Goal: Navigation & Orientation: Understand site structure

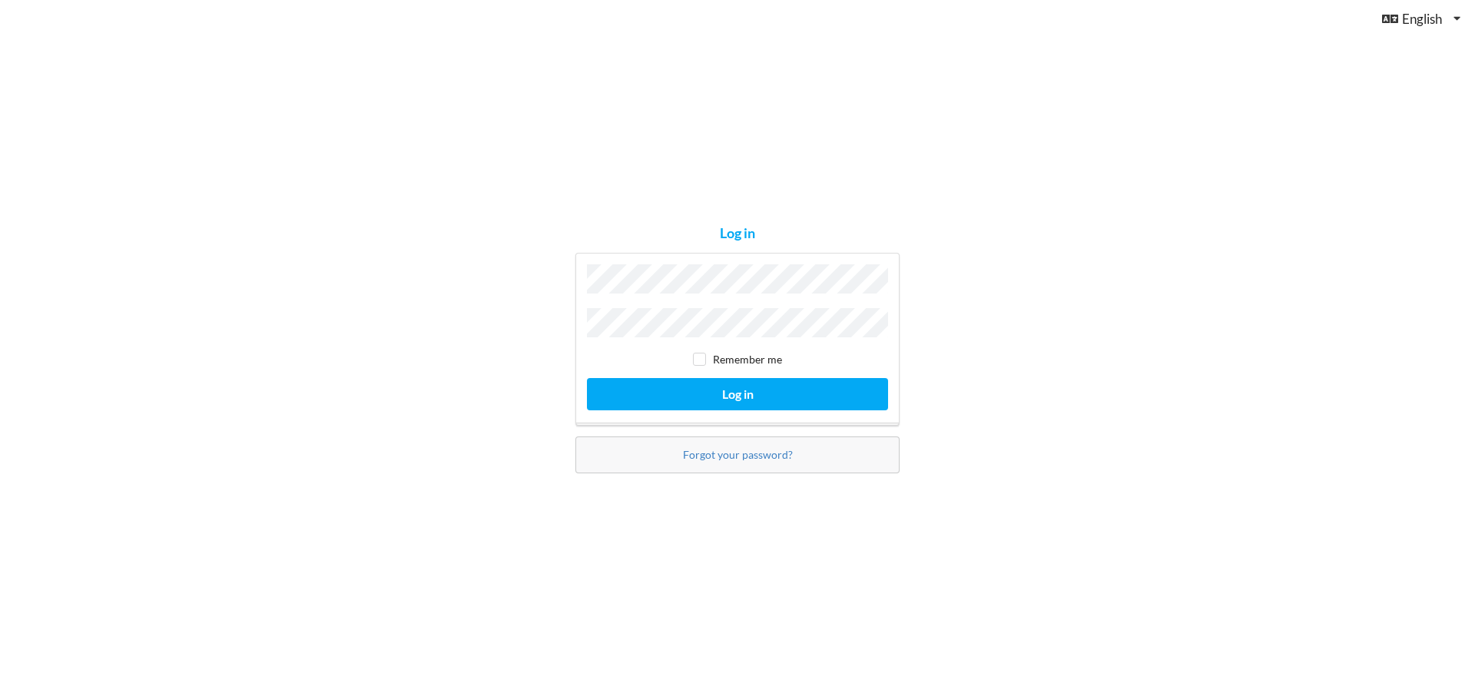
click at [587, 378] on button "Log in" at bounding box center [737, 393] width 301 height 31
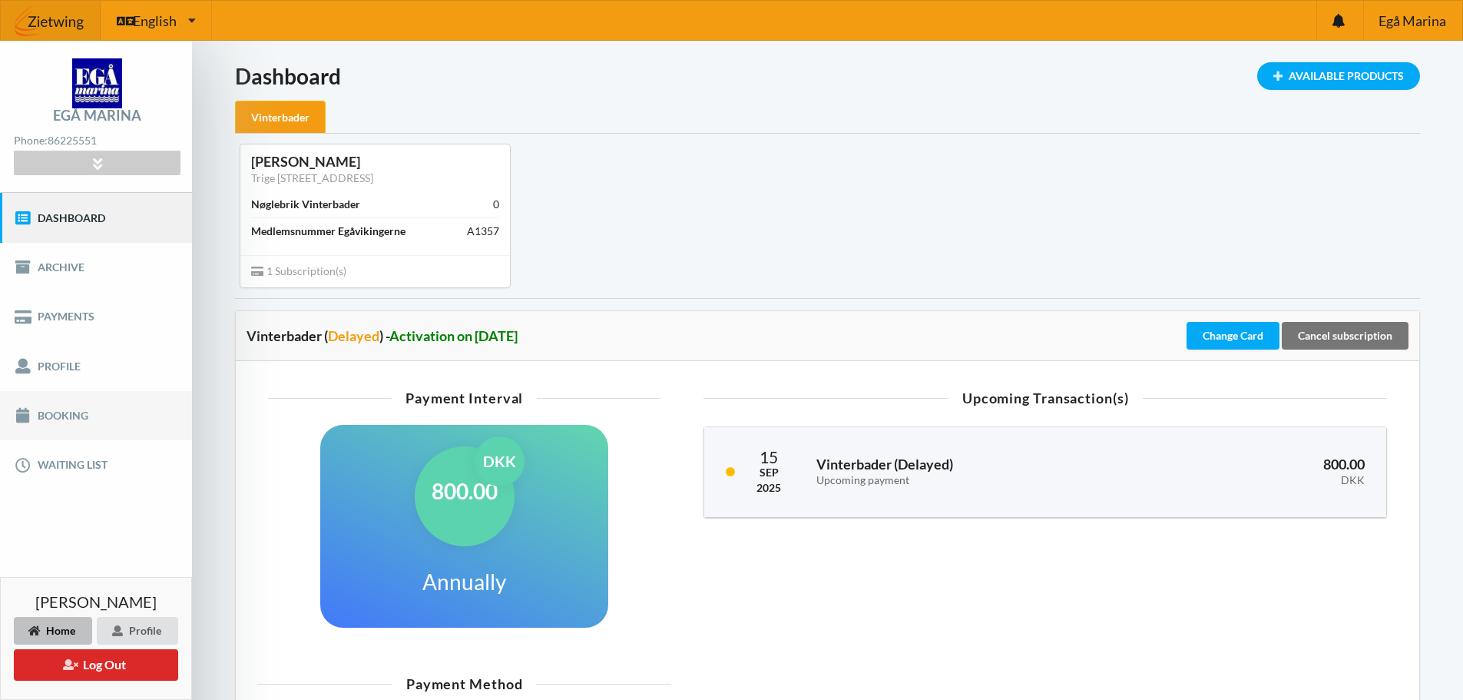
click at [68, 416] on link "Booking" at bounding box center [96, 415] width 192 height 49
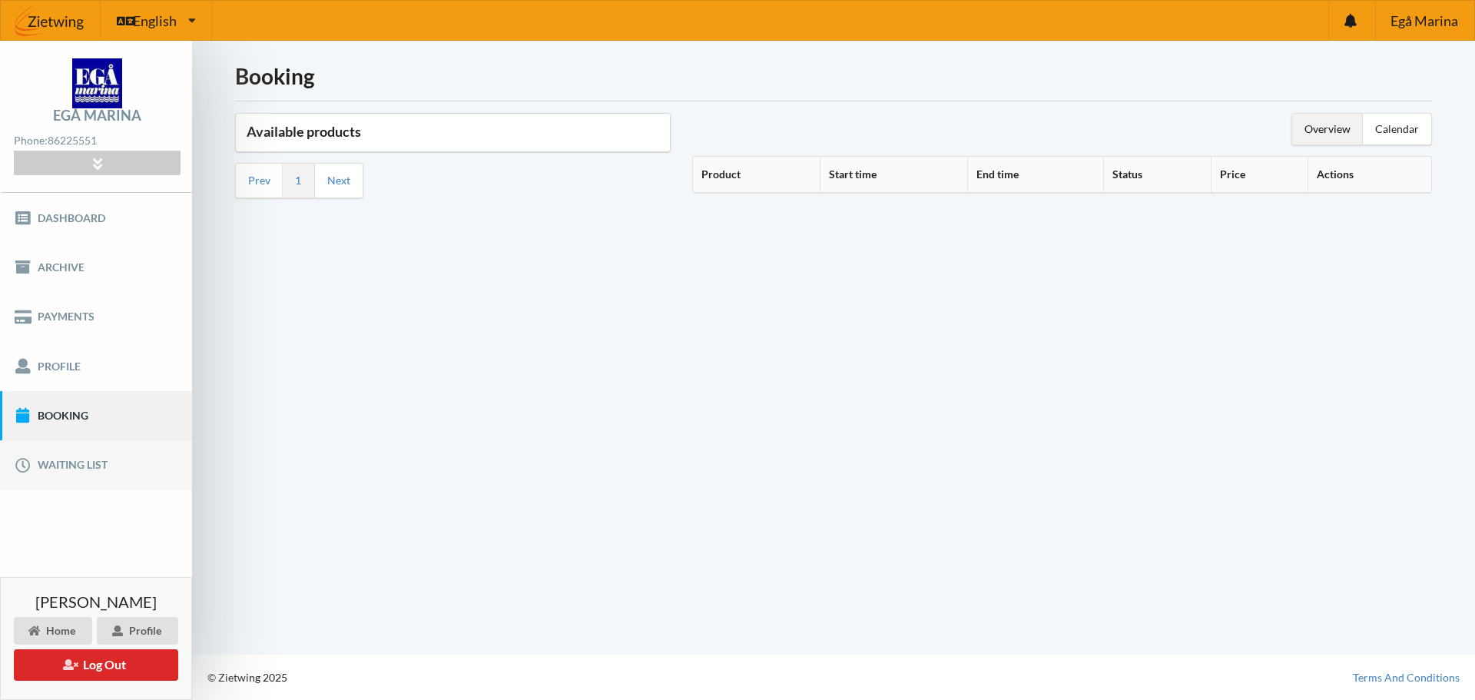
click at [63, 461] on link "Waiting list" at bounding box center [96, 464] width 192 height 49
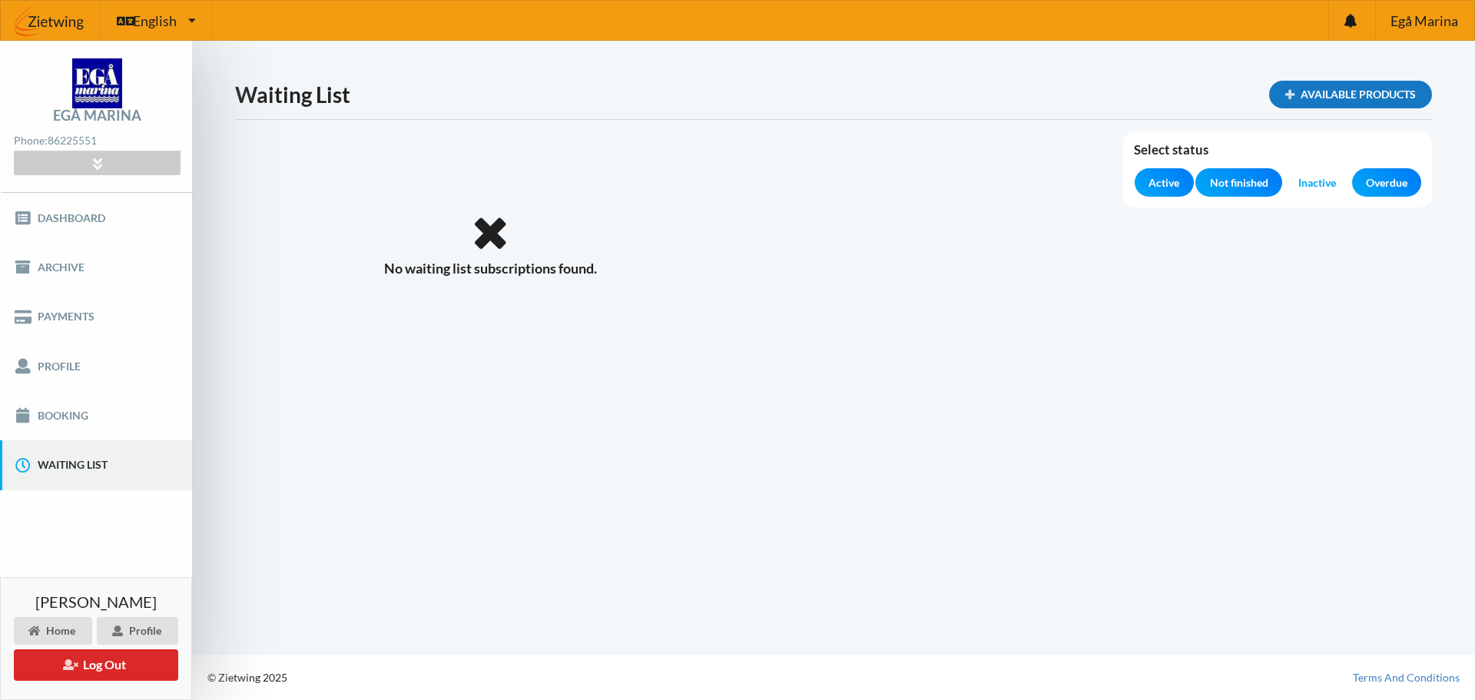
click at [1357, 100] on div "Available Products" at bounding box center [1350, 95] width 163 height 28
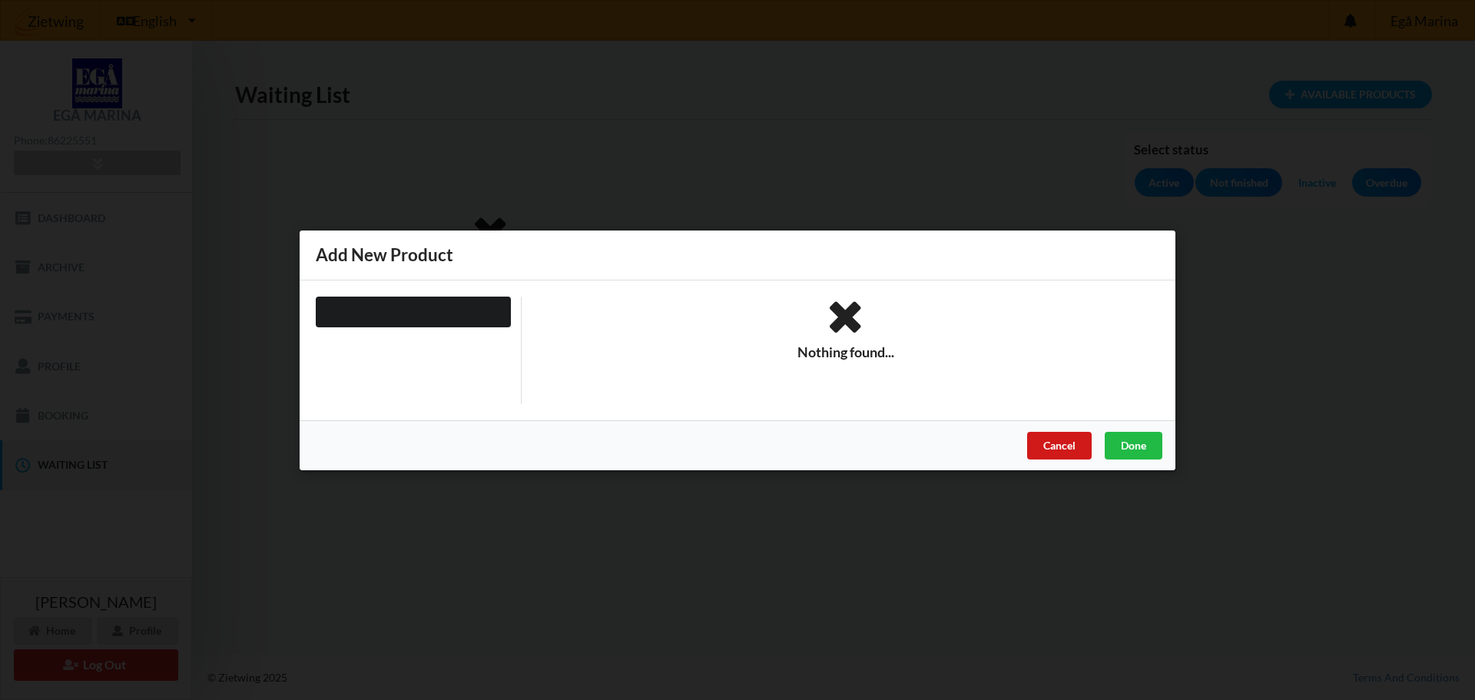
click at [1084, 443] on div "Cancel" at bounding box center [1059, 445] width 65 height 28
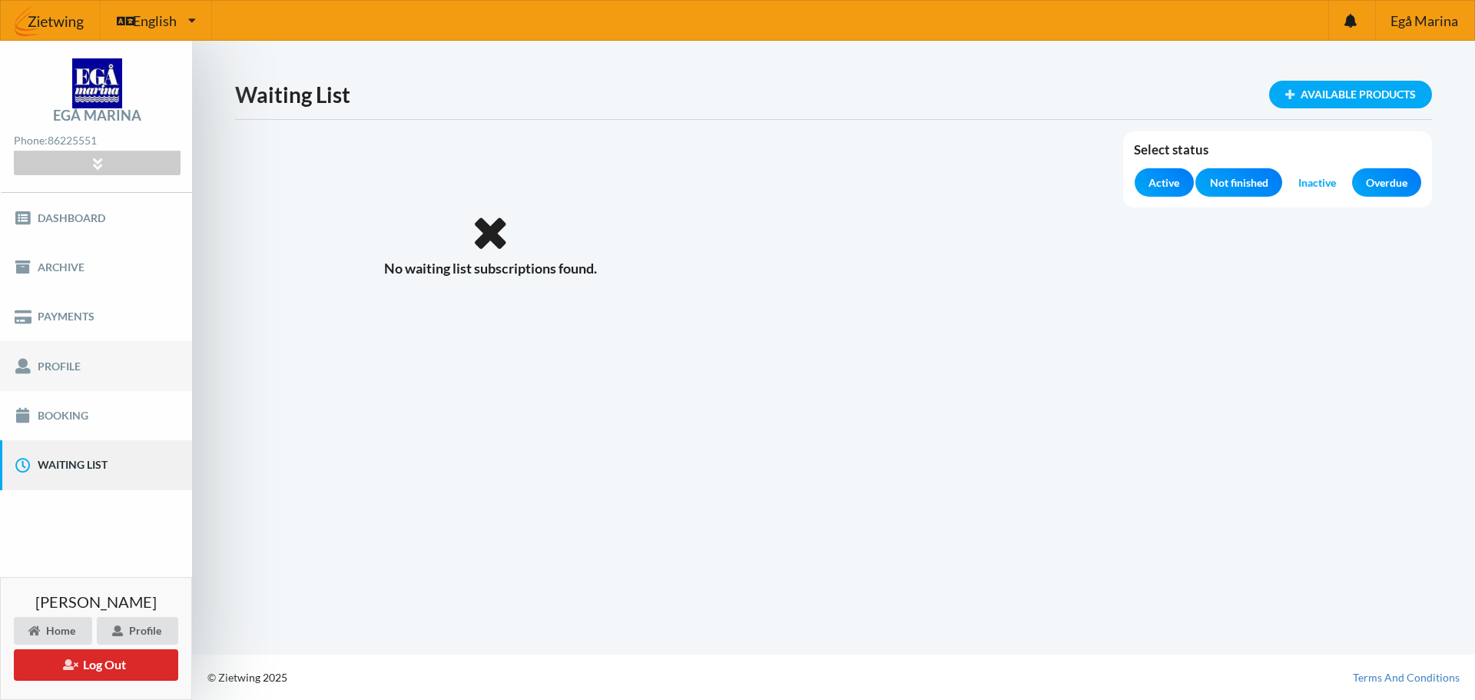
click at [72, 373] on link "Profile" at bounding box center [96, 365] width 192 height 49
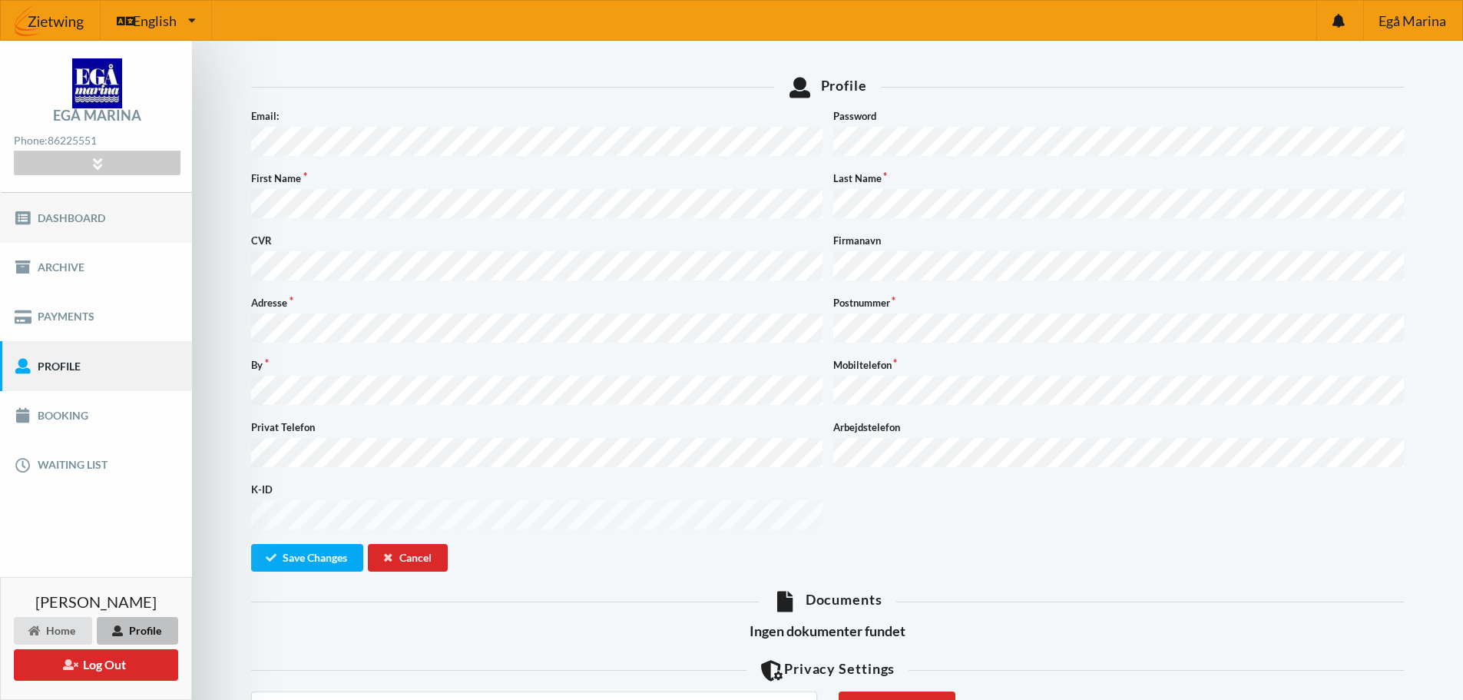
click at [79, 217] on link "Dashboard" at bounding box center [96, 217] width 192 height 49
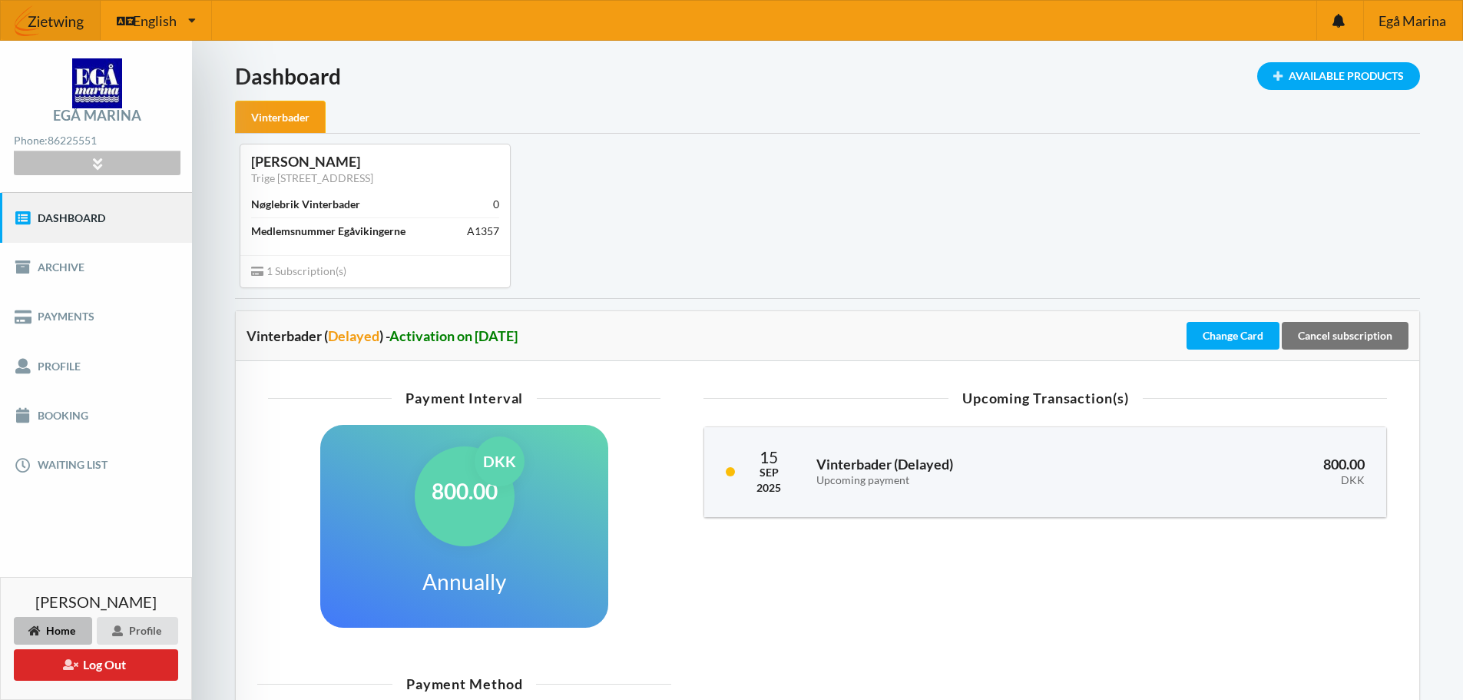
click at [100, 166] on icon at bounding box center [97, 163] width 18 height 13
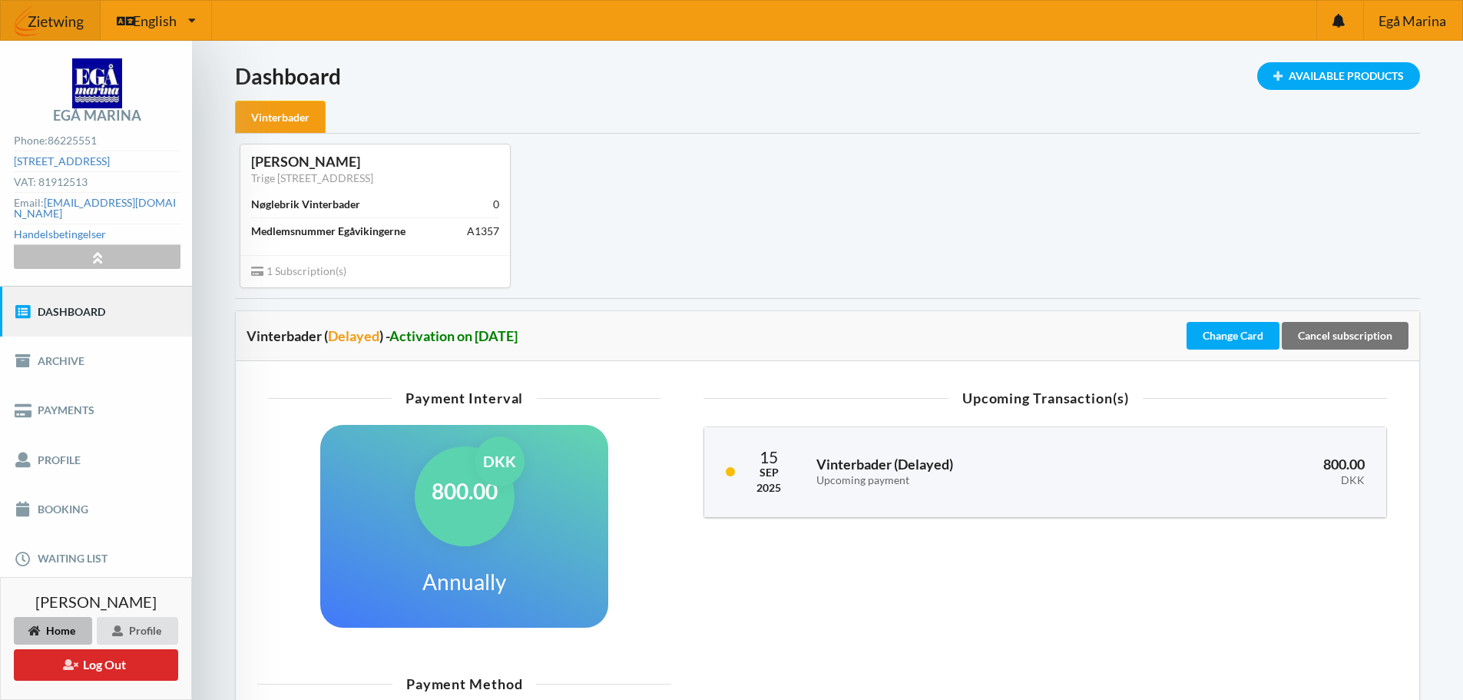
click at [98, 250] on icon at bounding box center [97, 256] width 18 height 13
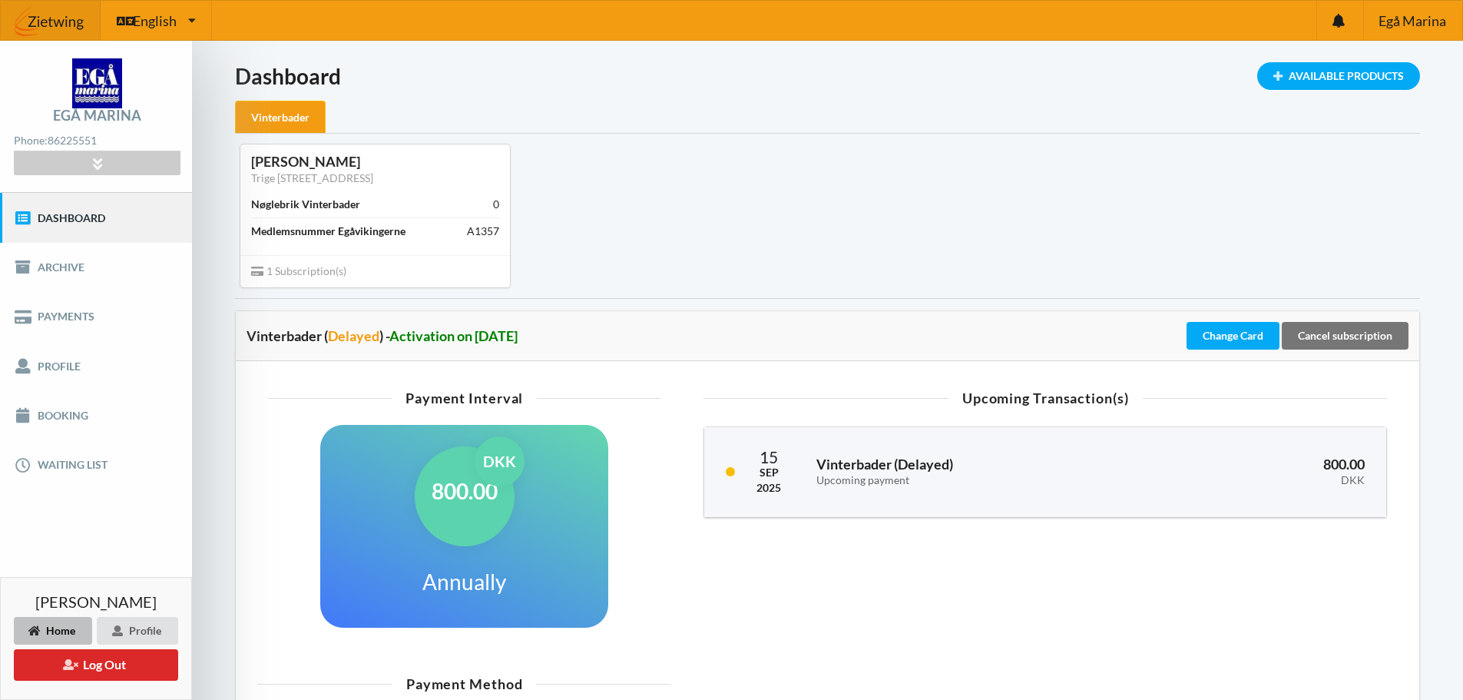
click at [286, 118] on div "Vinterbader" at bounding box center [280, 117] width 91 height 33
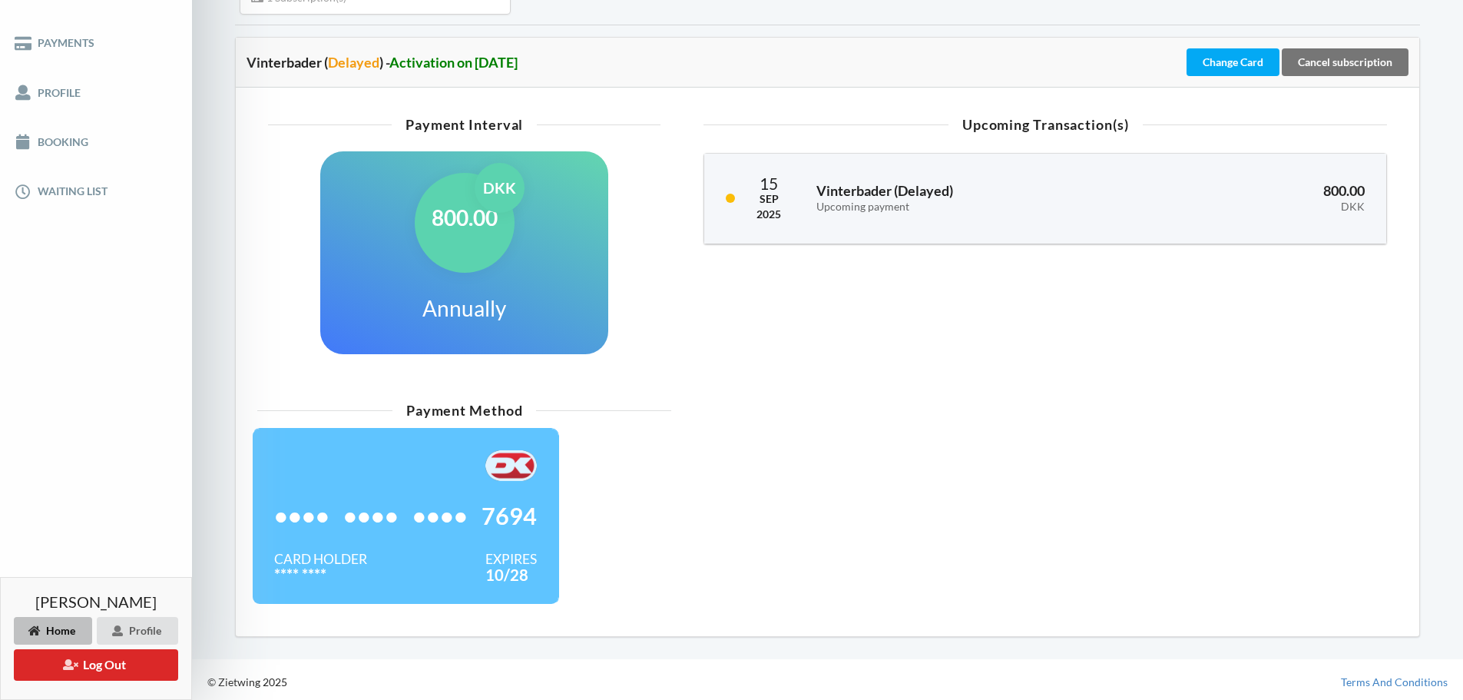
scroll to position [278, 0]
